Goal: Information Seeking & Learning: Check status

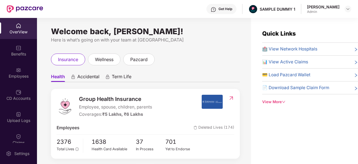
click at [138, 17] on div "Get Help SAMPLE DUMMY 1 [PERSON_NAME] Admin" at bounding box center [197, 9] width 308 height 18
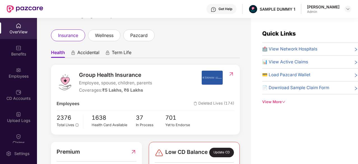
scroll to position [24, 0]
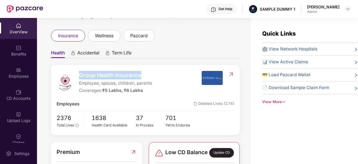
drag, startPoint x: 79, startPoint y: 75, endPoint x: 145, endPoint y: 79, distance: 66.2
click at [145, 79] on span "Group Health Insurance" at bounding box center [115, 75] width 73 height 8
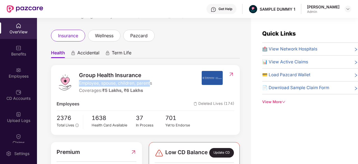
drag, startPoint x: 78, startPoint y: 83, endPoint x: 151, endPoint y: 85, distance: 72.9
click at [151, 85] on div "Group Health Insurance Employee, spouse, children, parents Coverages: ₹5 Lakhs,…" at bounding box center [129, 82] width 145 height 23
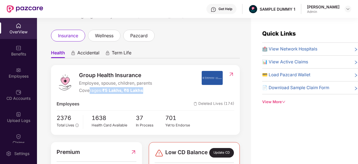
drag, startPoint x: 149, startPoint y: 92, endPoint x: 90, endPoint y: 88, distance: 59.3
click at [90, 88] on div "Coverages: ₹5 Lakhs, ₹6 Lakhs" at bounding box center [115, 90] width 73 height 7
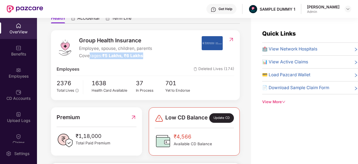
scroll to position [58, 0]
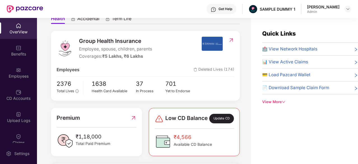
click at [315, 48] on span "🏥 View Network Hospitals" at bounding box center [289, 49] width 55 height 7
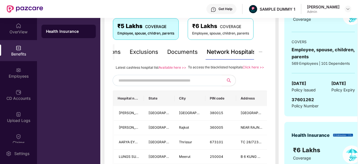
scroll to position [97, 0]
click at [190, 85] on input "text" at bounding box center [167, 81] width 96 height 8
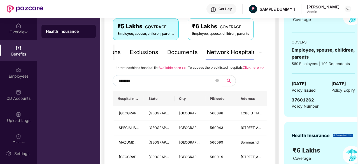
type input "*********"
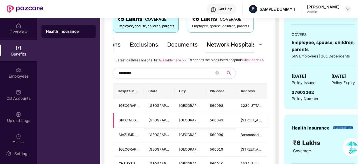
scroll to position [106, 0]
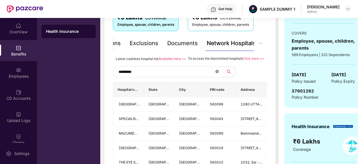
click at [216, 75] on span at bounding box center [217, 71] width 3 height 5
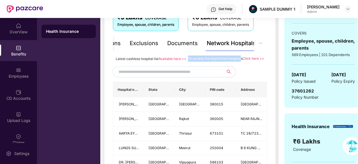
drag, startPoint x: 188, startPoint y: 57, endPoint x: 240, endPoint y: 59, distance: 52.4
click at [240, 59] on span "To access the blacklisted hospitals" at bounding box center [215, 58] width 55 height 4
click at [258, 62] on div "To access the blacklisted hospitals Click here >>" at bounding box center [226, 59] width 76 height 6
click at [179, 41] on div "Documents" at bounding box center [182, 43] width 31 height 9
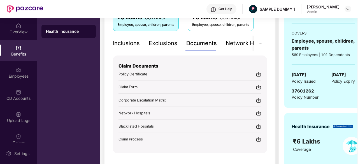
click at [128, 45] on div "Inclusions" at bounding box center [126, 43] width 27 height 9
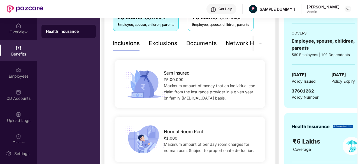
click at [179, 76] on span "Sum Insured" at bounding box center [177, 73] width 26 height 7
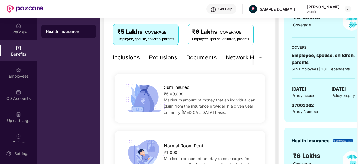
scroll to position [92, 0]
click at [169, 57] on div "Exclusions" at bounding box center [163, 57] width 29 height 9
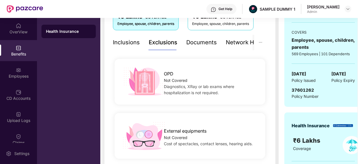
scroll to position [107, 0]
click at [132, 43] on div "Inclusions" at bounding box center [126, 42] width 27 height 9
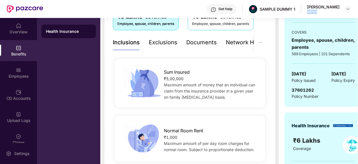
drag, startPoint x: 318, startPoint y: 13, endPoint x: 305, endPoint y: 13, distance: 13.7
click at [307, 13] on div "Admin" at bounding box center [323, 12] width 33 height 4
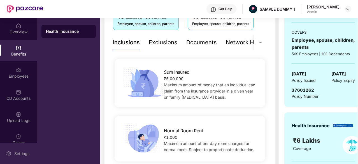
drag, startPoint x: 27, startPoint y: 150, endPoint x: 14, endPoint y: 156, distance: 14.6
click at [14, 156] on div "Settings" at bounding box center [22, 154] width 19 height 6
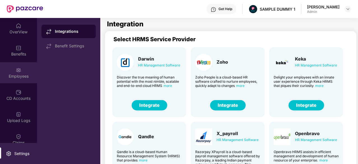
click at [14, 73] on div "Employees" at bounding box center [18, 72] width 37 height 21
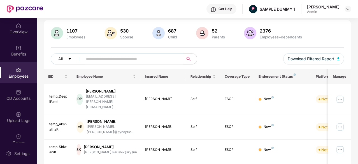
scroll to position [35, 0]
drag, startPoint x: 48, startPoint y: 77, endPoint x: 212, endPoint y: 76, distance: 164.6
click at [212, 76] on tr "EID Employee Name Insured Name Relationship Coverage Type Endorsement Status Pl…" at bounding box center [226, 76] width 364 height 15
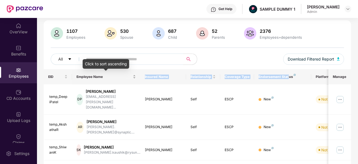
drag, startPoint x: 289, startPoint y: 77, endPoint x: 83, endPoint y: 81, distance: 206.1
click at [83, 81] on tr "EID Employee Name Insured Name Relationship Coverage Type Endorsement Status Pl…" at bounding box center [226, 76] width 364 height 15
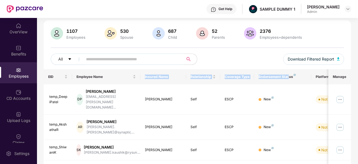
click at [180, 75] on th "Insured Name" at bounding box center [163, 76] width 46 height 15
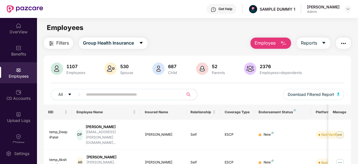
scroll to position [0, 0]
click at [281, 41] on img "button" at bounding box center [283, 43] width 7 height 7
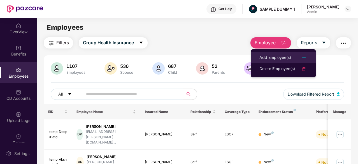
click at [278, 55] on div "Add Employee(s)" at bounding box center [276, 57] width 32 height 7
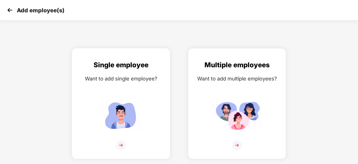
click at [132, 114] on img at bounding box center [121, 115] width 50 height 35
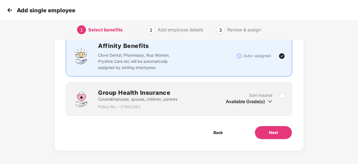
scroll to position [42, 0]
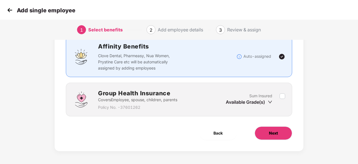
click at [268, 132] on button "Next" at bounding box center [274, 132] width 38 height 13
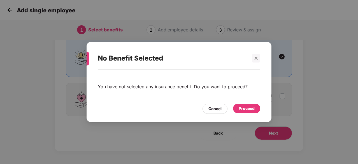
click at [248, 111] on div "Proceed" at bounding box center [247, 108] width 16 height 6
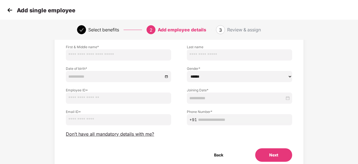
scroll to position [37, 0]
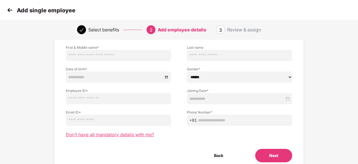
click at [140, 133] on span "Don’t have all mandatory details with me?" at bounding box center [110, 135] width 88 height 6
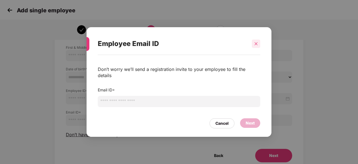
click at [255, 46] on icon "close" at bounding box center [256, 44] width 4 height 4
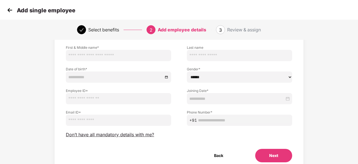
click at [6, 9] on img at bounding box center [10, 10] width 8 height 8
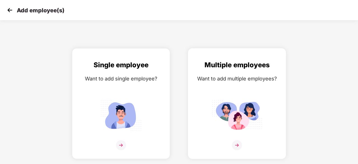
drag, startPoint x: 216, startPoint y: 112, endPoint x: 248, endPoint y: 119, distance: 33.1
click at [248, 119] on img at bounding box center [237, 115] width 50 height 35
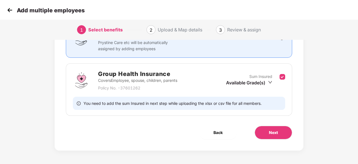
scroll to position [60, 0]
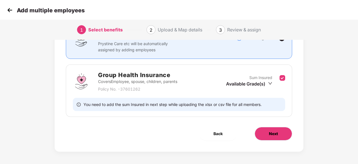
click at [285, 137] on button "Next" at bounding box center [274, 133] width 38 height 13
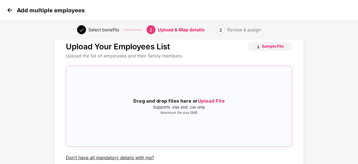
scroll to position [15, 0]
click at [10, 13] on img at bounding box center [10, 10] width 8 height 8
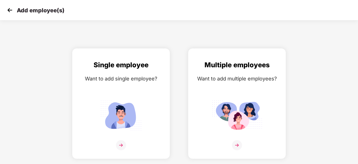
click at [10, 13] on img at bounding box center [10, 10] width 8 height 8
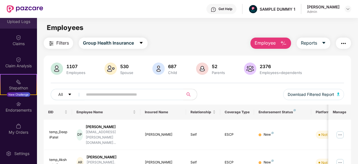
scroll to position [99, 0]
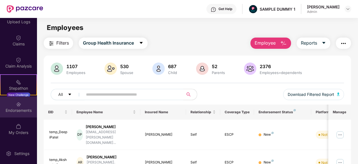
click at [16, 110] on div "Endorsements" at bounding box center [18, 111] width 37 height 6
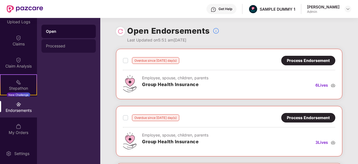
click at [68, 49] on div "Processed" at bounding box center [68, 45] width 54 height 13
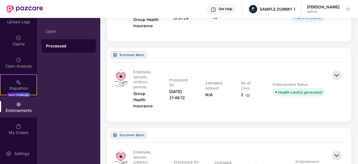
scroll to position [339, 0]
click at [334, 77] on img at bounding box center [337, 76] width 12 height 12
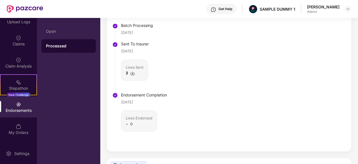
scroll to position [488, 0]
drag, startPoint x: 118, startPoint y: 102, endPoint x: 141, endPoint y: 102, distance: 23.3
click at [141, 102] on li "Endorsement Completion [DATE] Lives Endorsed - 0" at bounding box center [140, 119] width 53 height 51
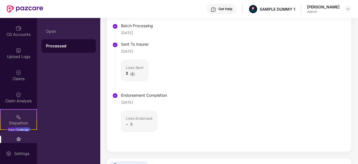
scroll to position [64, 0]
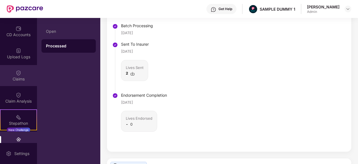
click at [16, 73] on img at bounding box center [19, 73] width 6 height 6
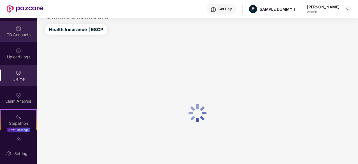
click at [15, 39] on div "CD Accounts" at bounding box center [18, 31] width 37 height 21
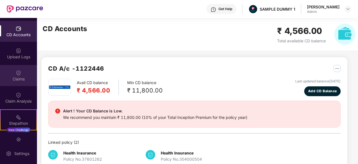
click at [15, 77] on div "Claims" at bounding box center [18, 79] width 37 height 6
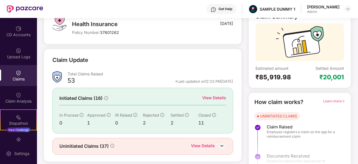
scroll to position [43, 0]
click at [209, 100] on div "View Details" at bounding box center [214, 98] width 24 height 6
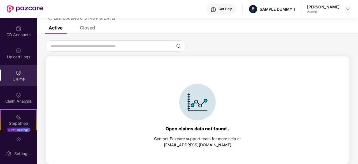
scroll to position [24, 0]
click at [90, 28] on div "Closed" at bounding box center [87, 28] width 15 height 6
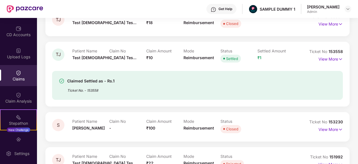
scroll to position [96, 0]
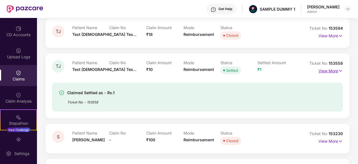
click at [333, 73] on p "View More" at bounding box center [331, 70] width 24 height 8
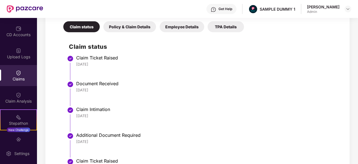
scroll to position [224, 0]
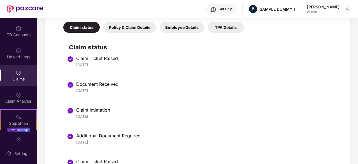
drag, startPoint x: 103, startPoint y: 64, endPoint x: 75, endPoint y: 61, distance: 27.3
click at [75, 61] on li "Claim Ticket Raised [DATE]" at bounding box center [203, 70] width 269 height 26
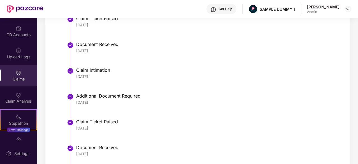
scroll to position [264, 0]
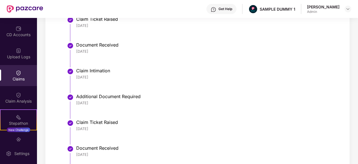
drag, startPoint x: 100, startPoint y: 53, endPoint x: 76, endPoint y: 50, distance: 24.3
click at [76, 50] on div "[DATE]" at bounding box center [206, 51] width 261 height 5
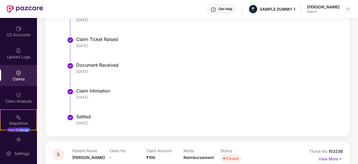
scroll to position [346, 0]
drag, startPoint x: 97, startPoint y: 99, endPoint x: 75, endPoint y: 96, distance: 22.6
click at [75, 96] on li "Claim Intimation [DATE]" at bounding box center [203, 104] width 269 height 26
drag, startPoint x: 99, startPoint y: 123, endPoint x: 73, endPoint y: 123, distance: 26.4
click at [73, 123] on li "Settled [DATE]" at bounding box center [203, 122] width 269 height 13
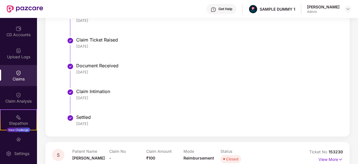
click at [132, 107] on li "Claim Intimation [DATE]" at bounding box center [203, 104] width 269 height 26
click at [19, 100] on div "Claim Analysis" at bounding box center [18, 101] width 37 height 6
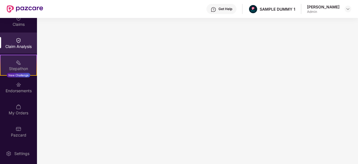
scroll to position [118, 0]
drag, startPoint x: 201, startPoint y: 3, endPoint x: 238, endPoint y: 12, distance: 37.5
click at [238, 12] on div "Get Help SAMPLE DUMMY 1 [PERSON_NAME] Admin" at bounding box center [197, 9] width 308 height 18
click at [190, 8] on div "Get Help SAMPLE DUMMY 1 [PERSON_NAME] Admin" at bounding box center [197, 9] width 308 height 18
click at [215, 12] on div "Get Help" at bounding box center [222, 9] width 30 height 10
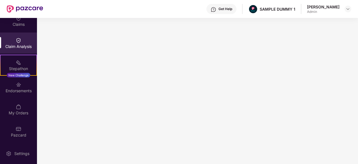
click at [165, 7] on div "Get Help SAMPLE DUMMY 1 [PERSON_NAME] Admin" at bounding box center [197, 9] width 308 height 18
